Goal: Find specific page/section: Find specific page/section

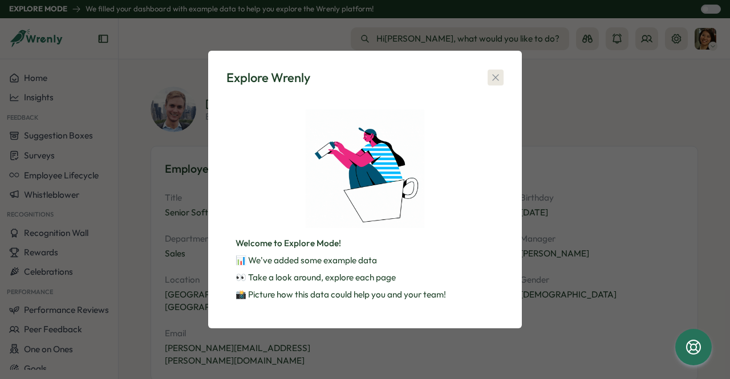
click at [503, 75] on button "button" at bounding box center [496, 78] width 16 height 16
